Goal: Task Accomplishment & Management: Complete application form

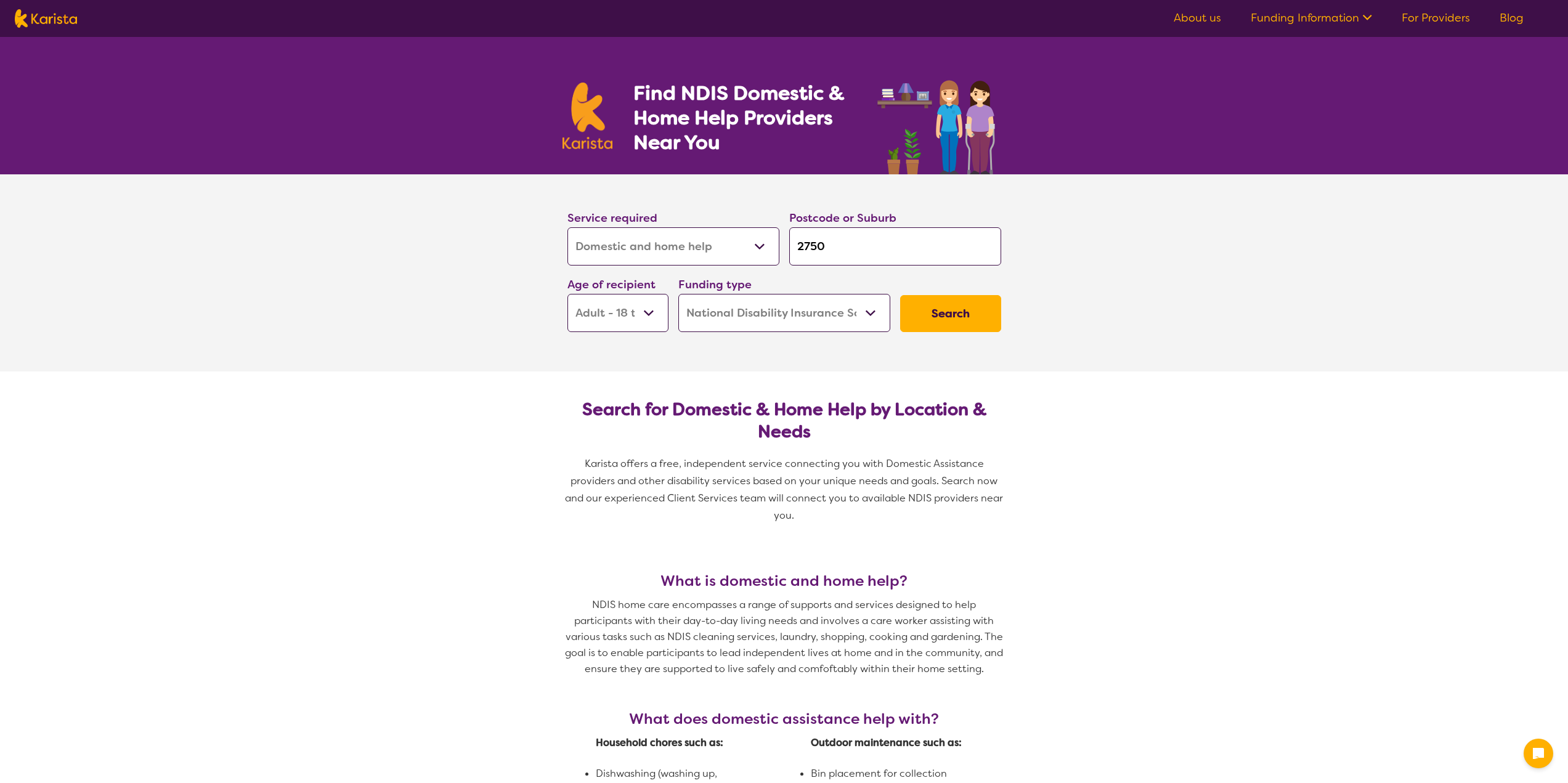
select select "Domestic and home help"
select select "AD"
select select "NDIS"
select select "Domestic and home help"
select select "AD"
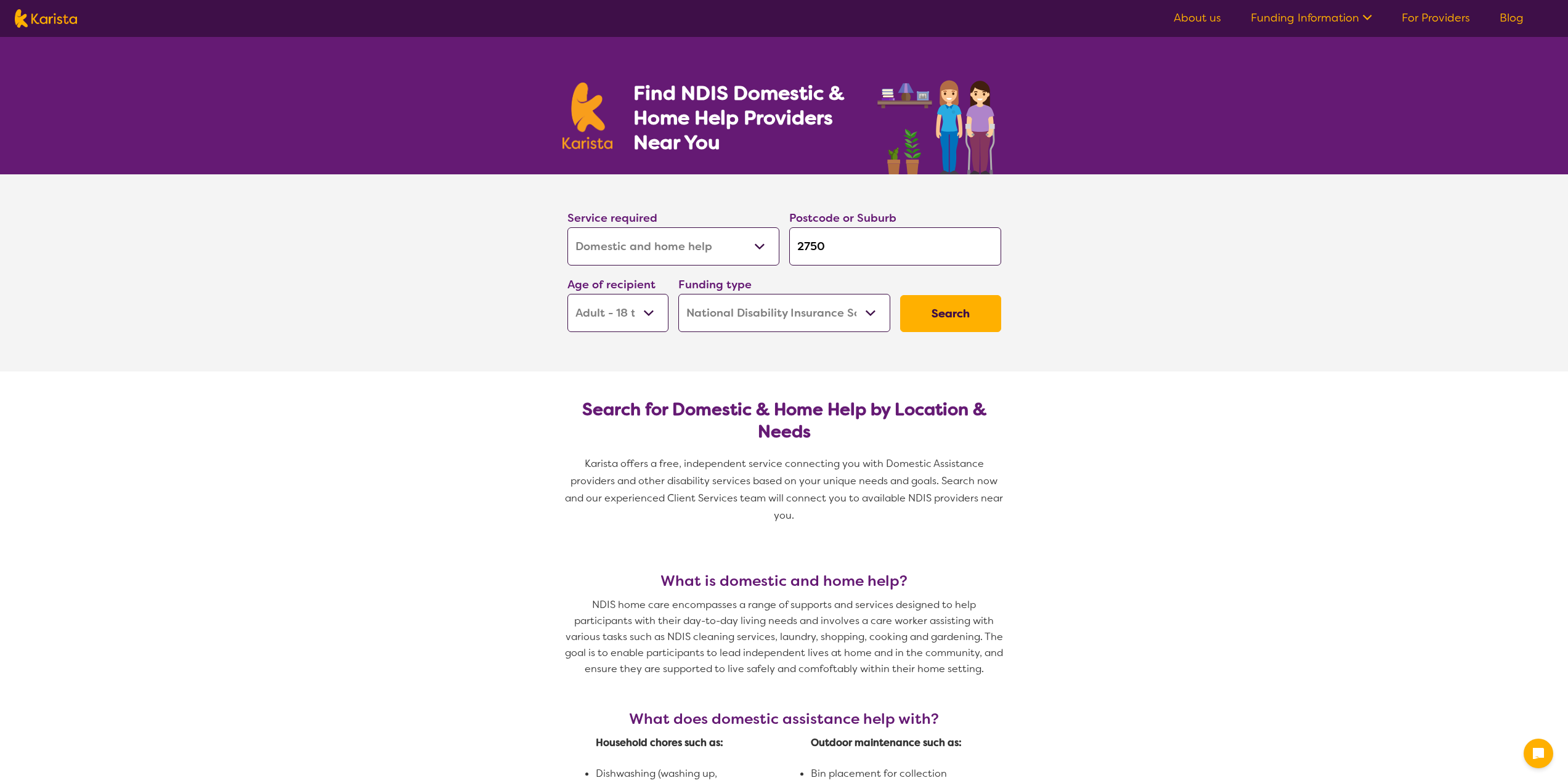
select select "NDIS"
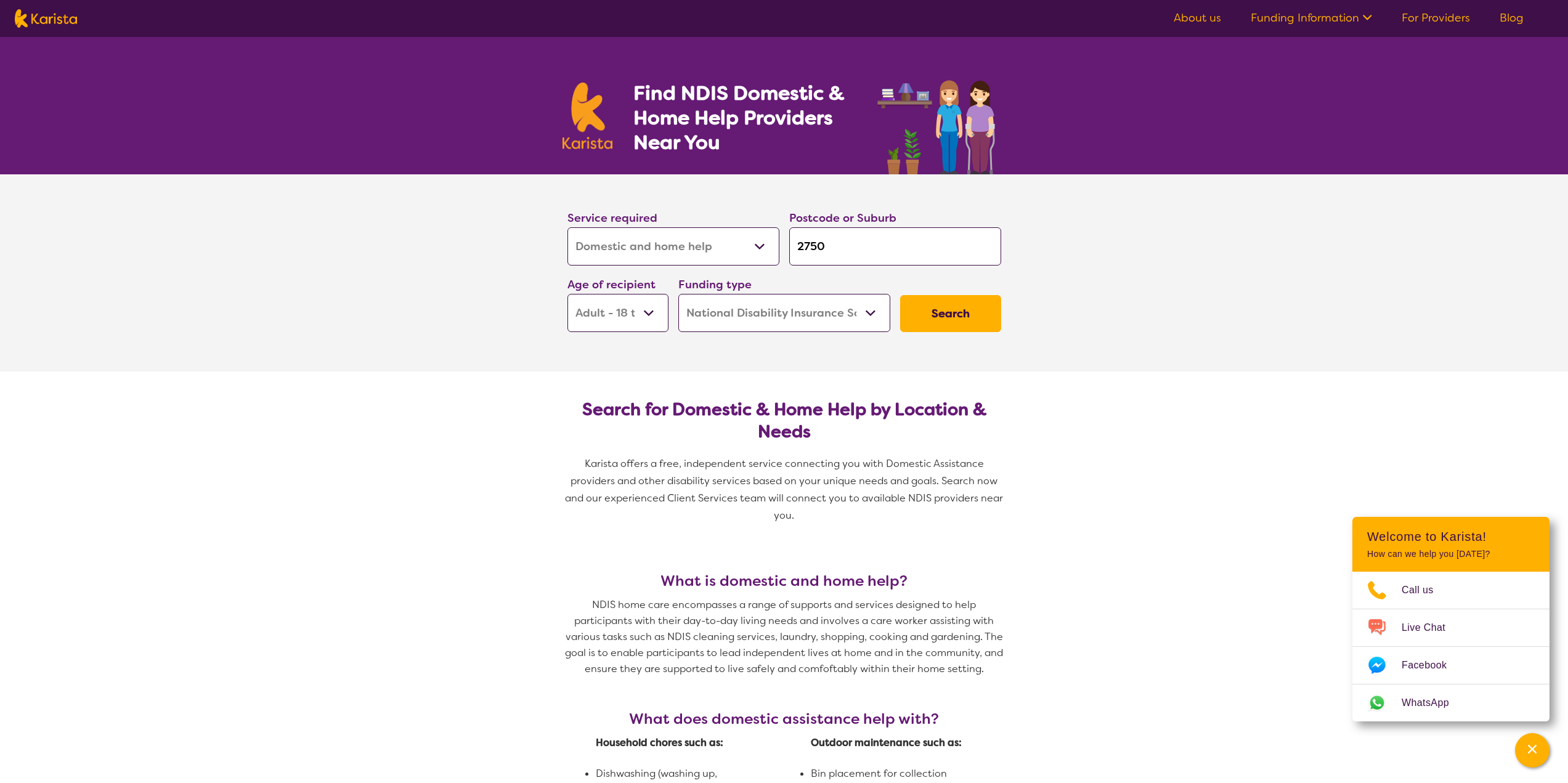
click at [747, 236] on select "Allied Health Assistant Assessment ([MEDICAL_DATA] or [MEDICAL_DATA]) Behaviour…" at bounding box center [673, 247] width 212 height 38
select select "[MEDICAL_DATA]"
click at [567, 228] on select "Allied Health Assistant Assessment ([MEDICAL_DATA] or [MEDICAL_DATA]) Behaviour…" at bounding box center [673, 247] width 212 height 38
select select "[MEDICAL_DATA]"
drag, startPoint x: 397, startPoint y: 471, endPoint x: 882, endPoint y: 258, distance: 529.7
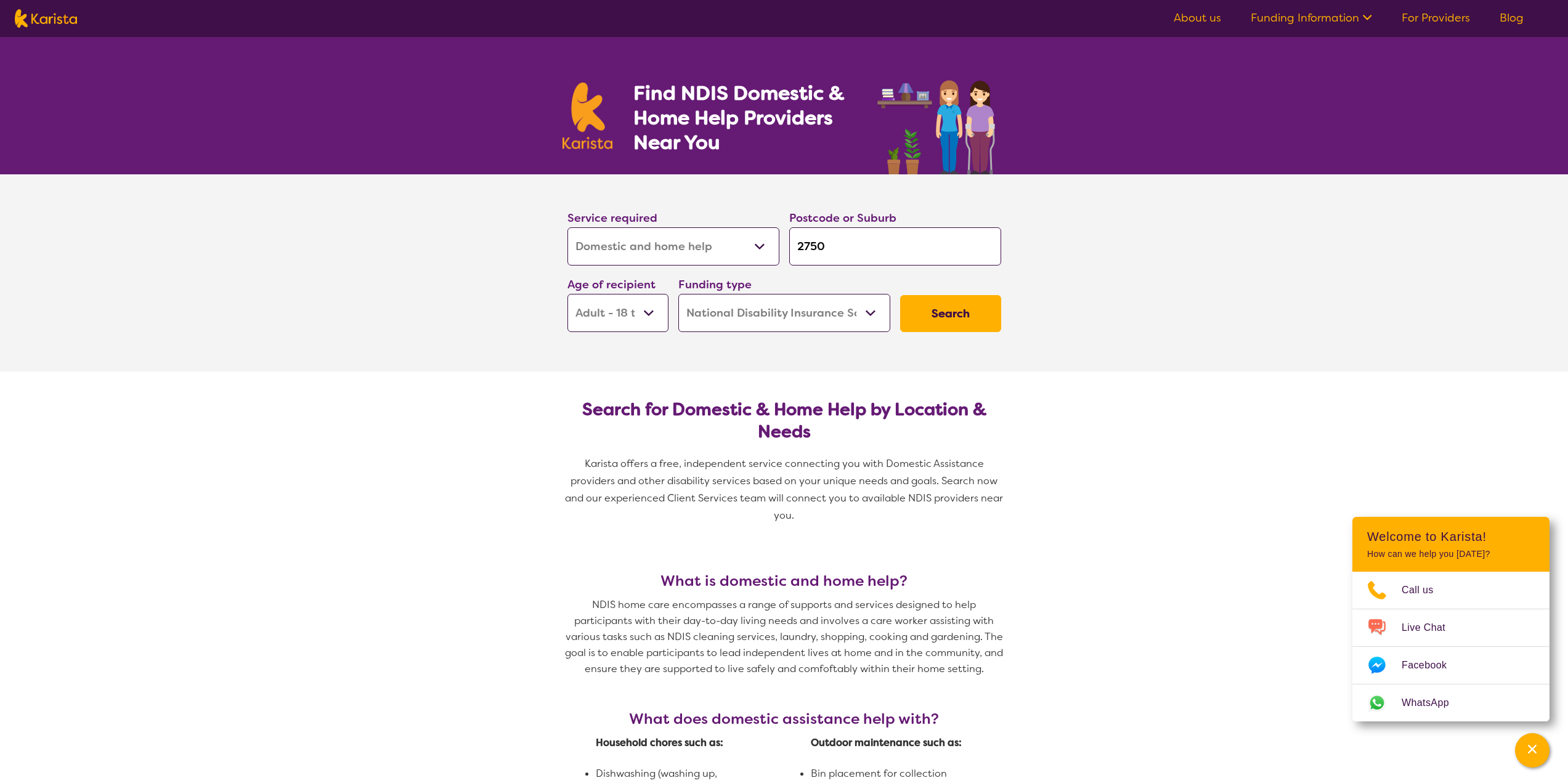
drag, startPoint x: 818, startPoint y: 239, endPoint x: 771, endPoint y: 241, distance: 47.0
click at [778, 240] on div "Service required Allied Health Assistant Assessment ([MEDICAL_DATA] or [MEDICAL…" at bounding box center [784, 270] width 443 height 133
type input "2"
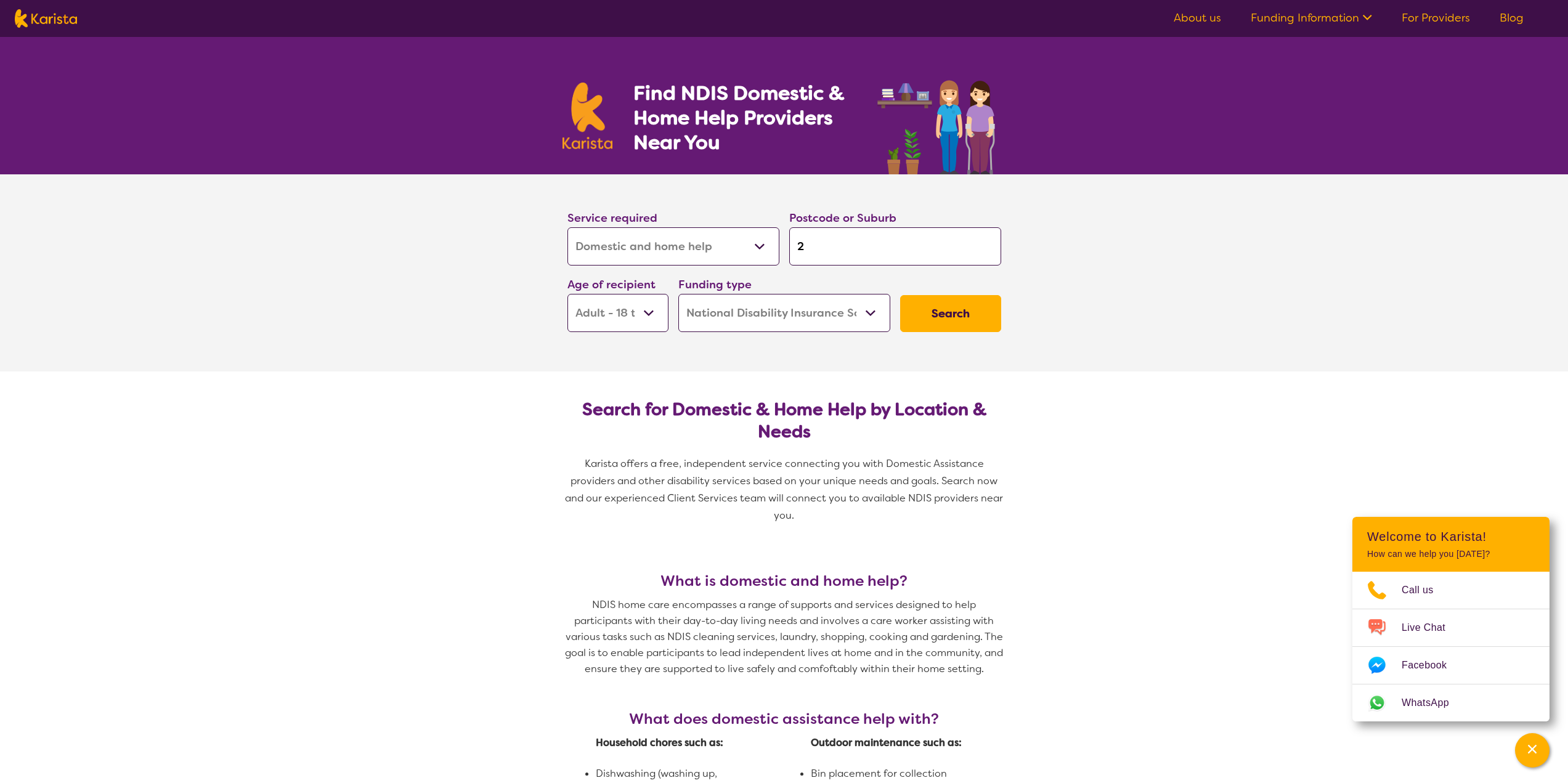
type input "27"
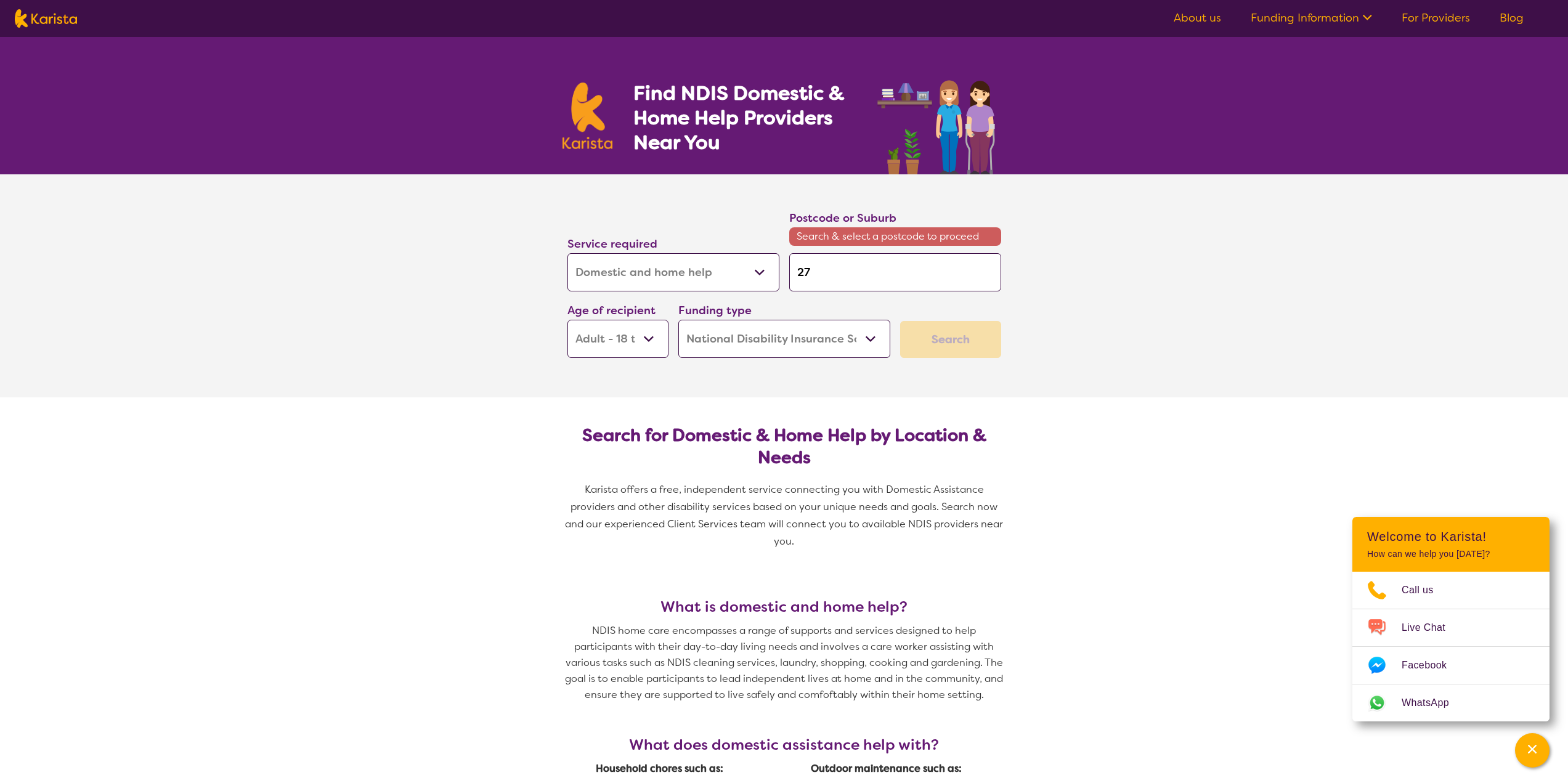
type input "275"
type input "2753"
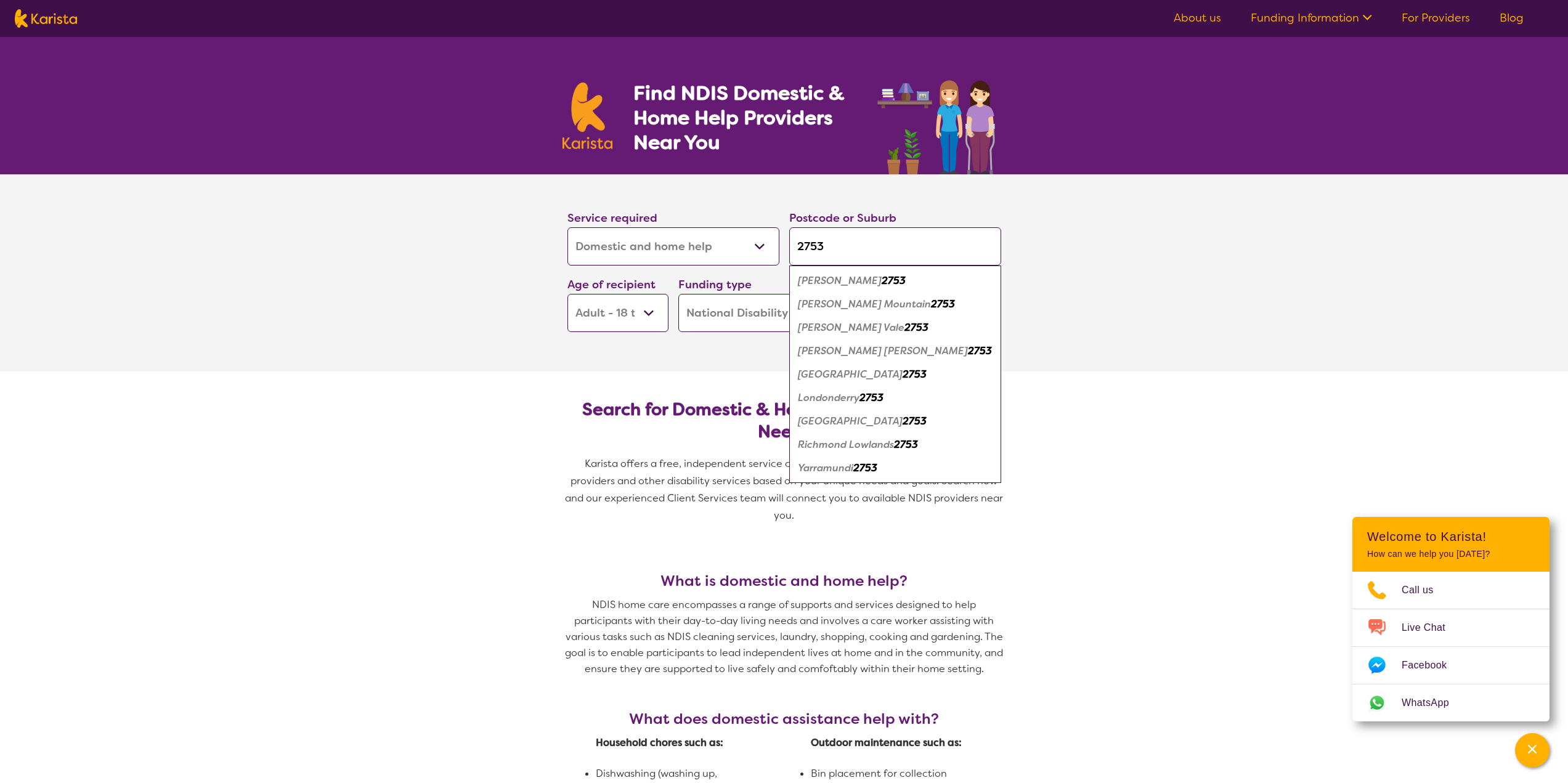
type input "2753"
click at [888, 423] on div "Richmond 2753" at bounding box center [895, 421] width 200 height 24
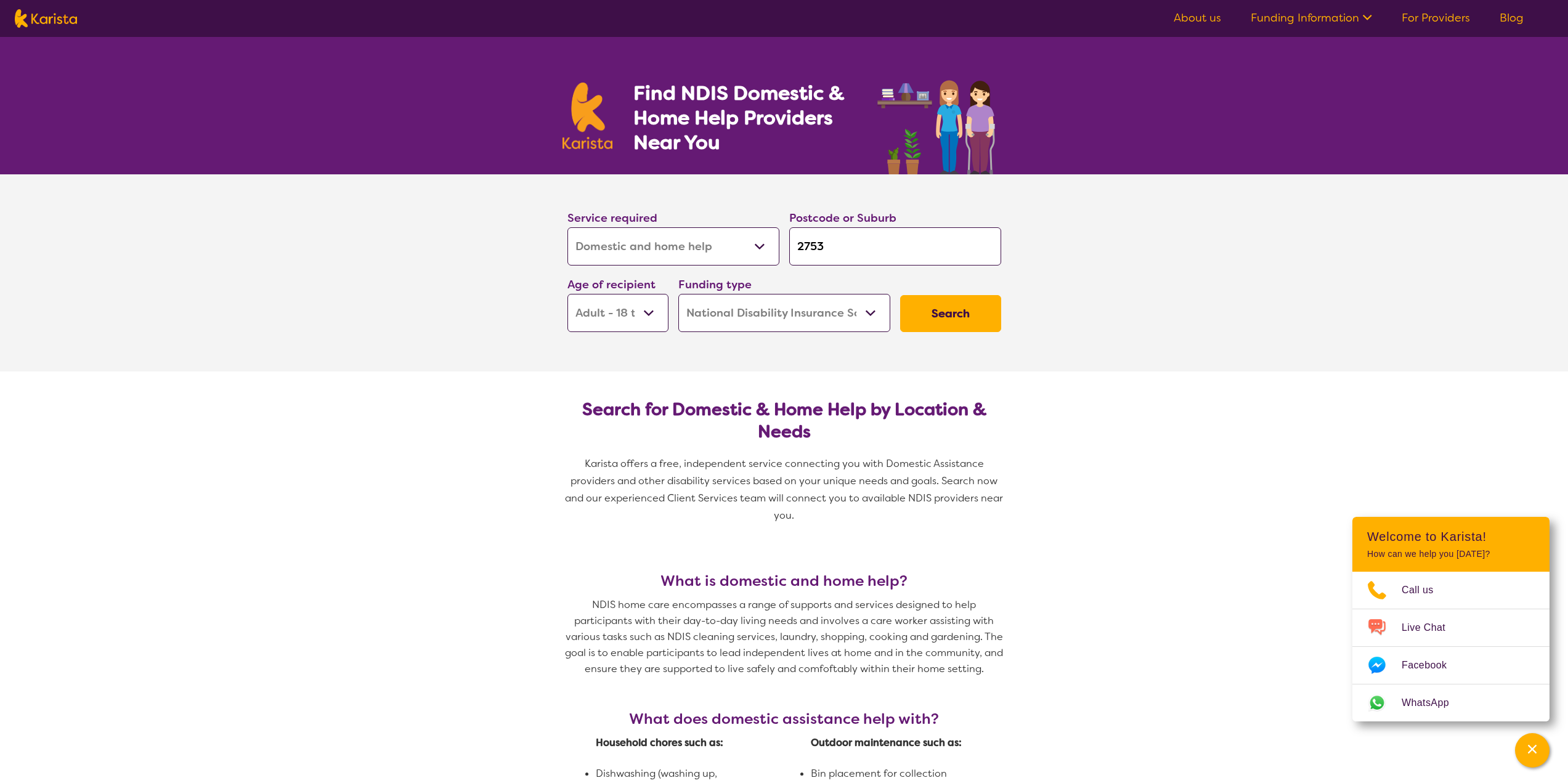
click at [965, 311] on button "Search" at bounding box center [951, 313] width 101 height 37
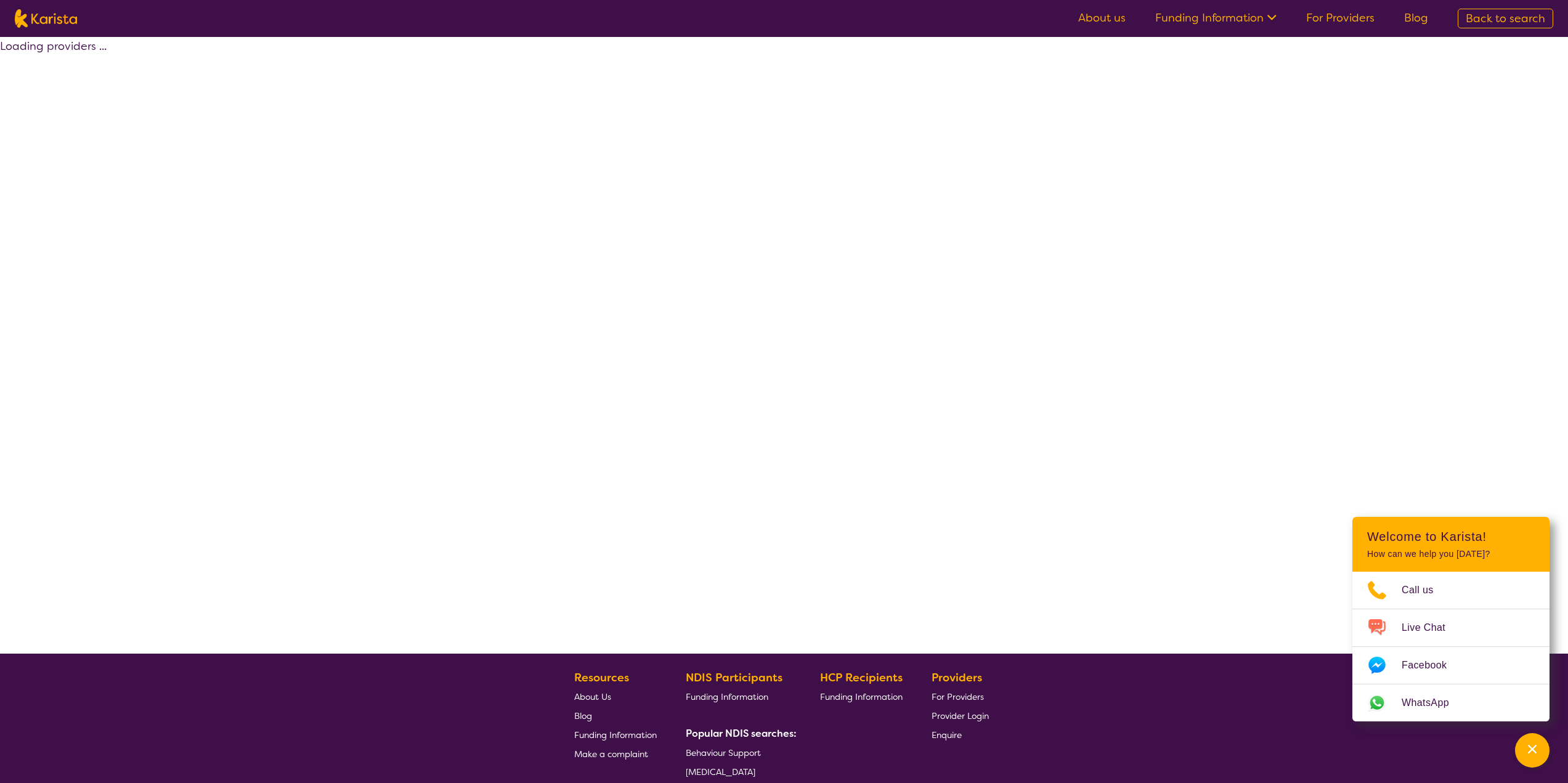
select select "by_score"
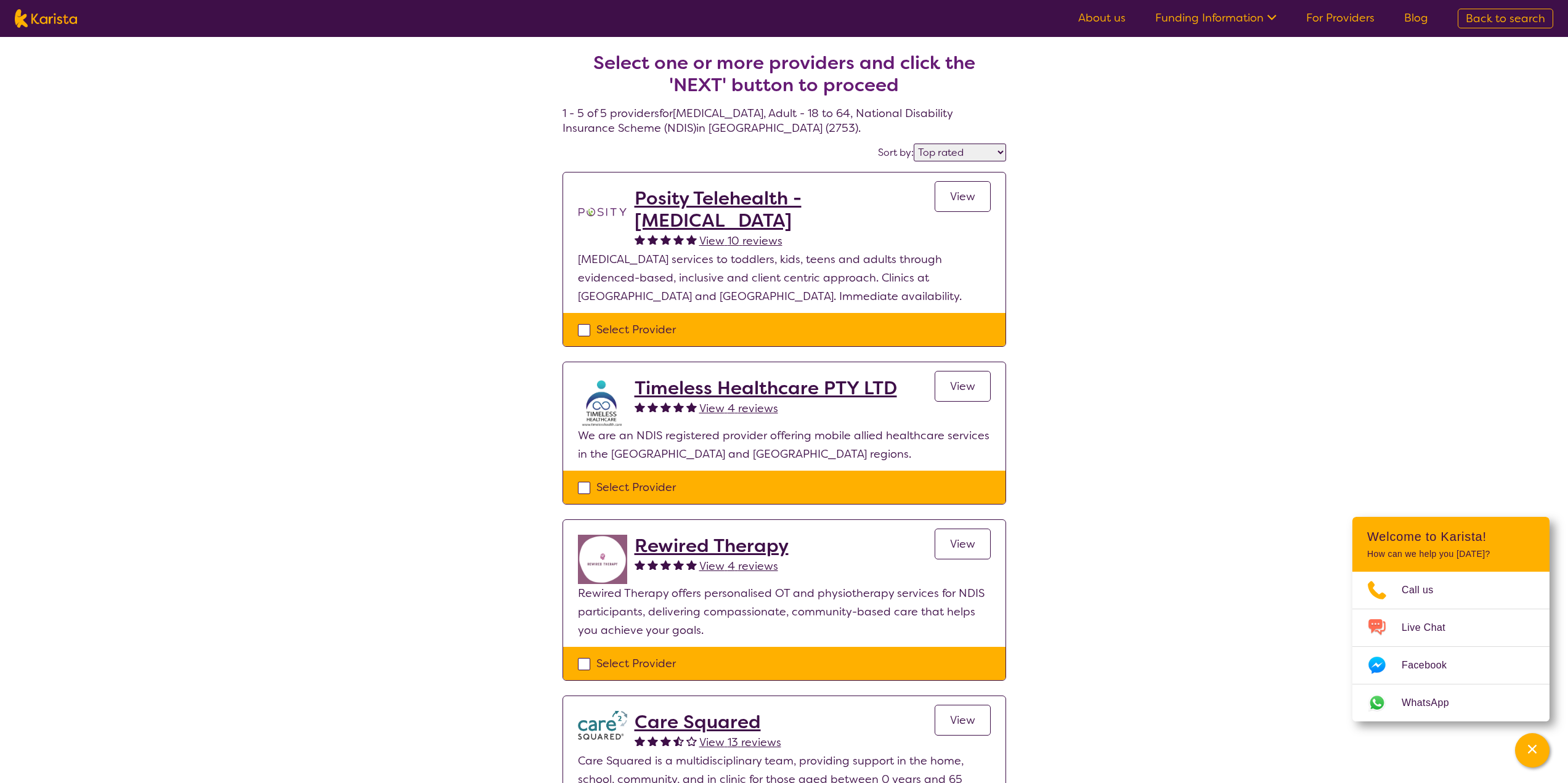
click at [402, 234] on div "Select one or more providers and click the 'NEXT' button to proceed 1 - 5 of 5 …" at bounding box center [784, 553] width 1568 height 1032
